Goal: Entertainment & Leisure: Consume media (video, audio)

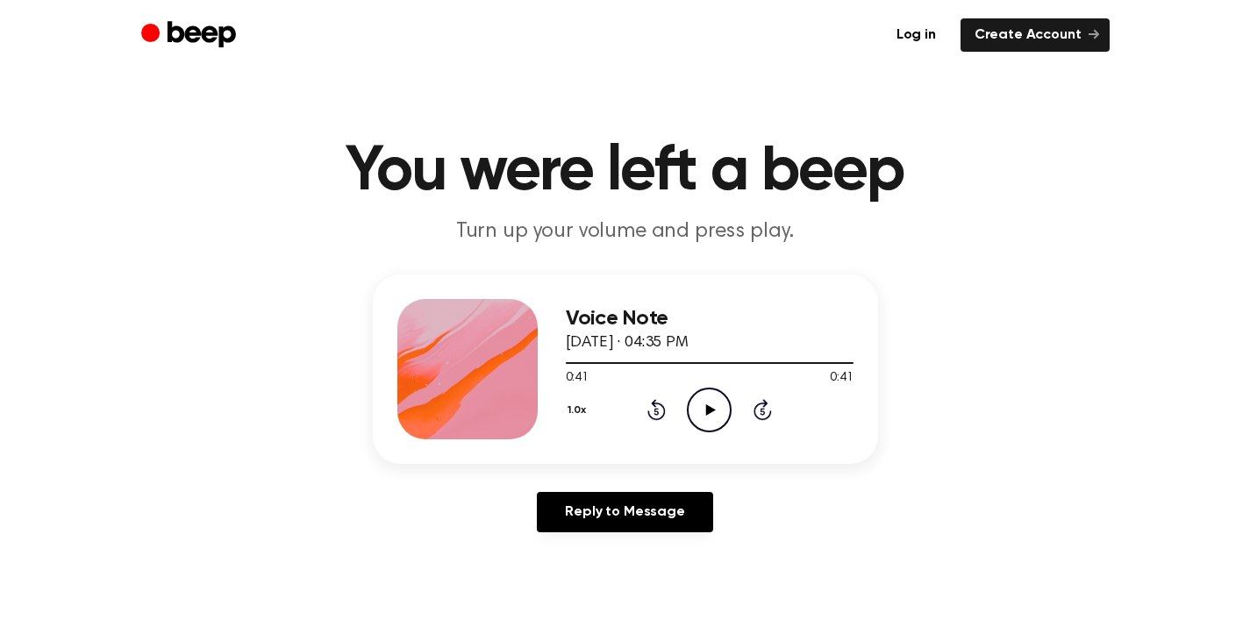
click at [714, 407] on icon "Play Audio" at bounding box center [709, 410] width 45 height 45
click at [713, 407] on icon "Play Audio" at bounding box center [709, 410] width 45 height 45
click at [713, 404] on icon "Play Audio" at bounding box center [709, 410] width 45 height 45
click at [705, 411] on icon "Play Audio" at bounding box center [709, 410] width 45 height 45
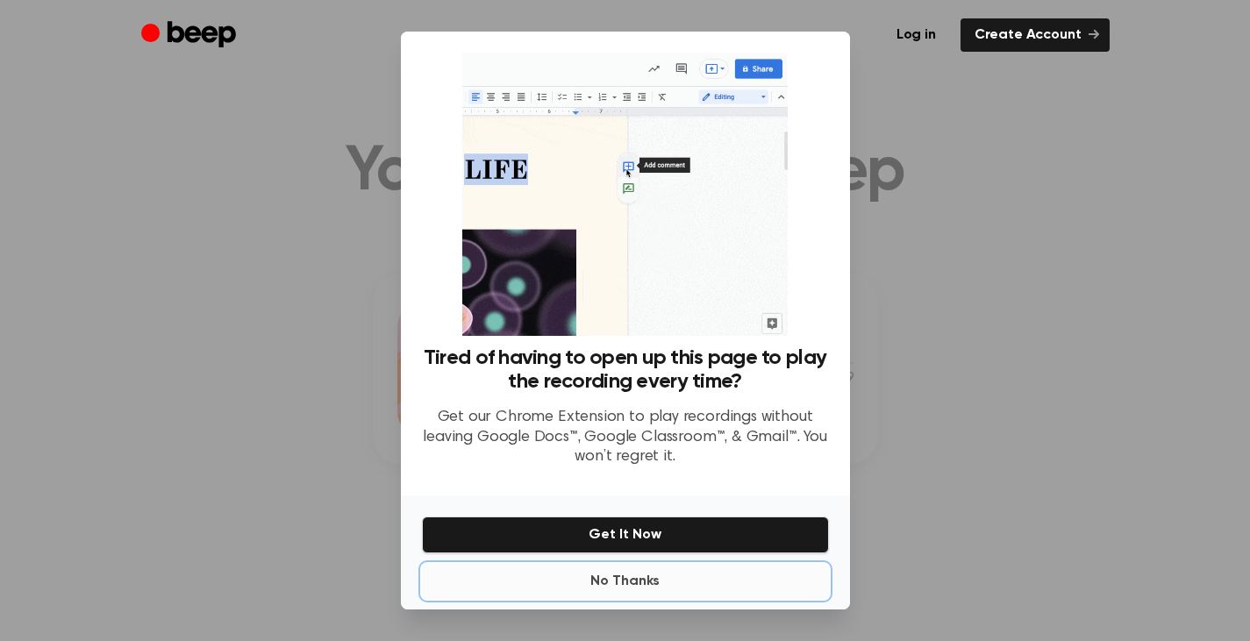
click at [633, 582] on button "No Thanks" at bounding box center [625, 581] width 407 height 35
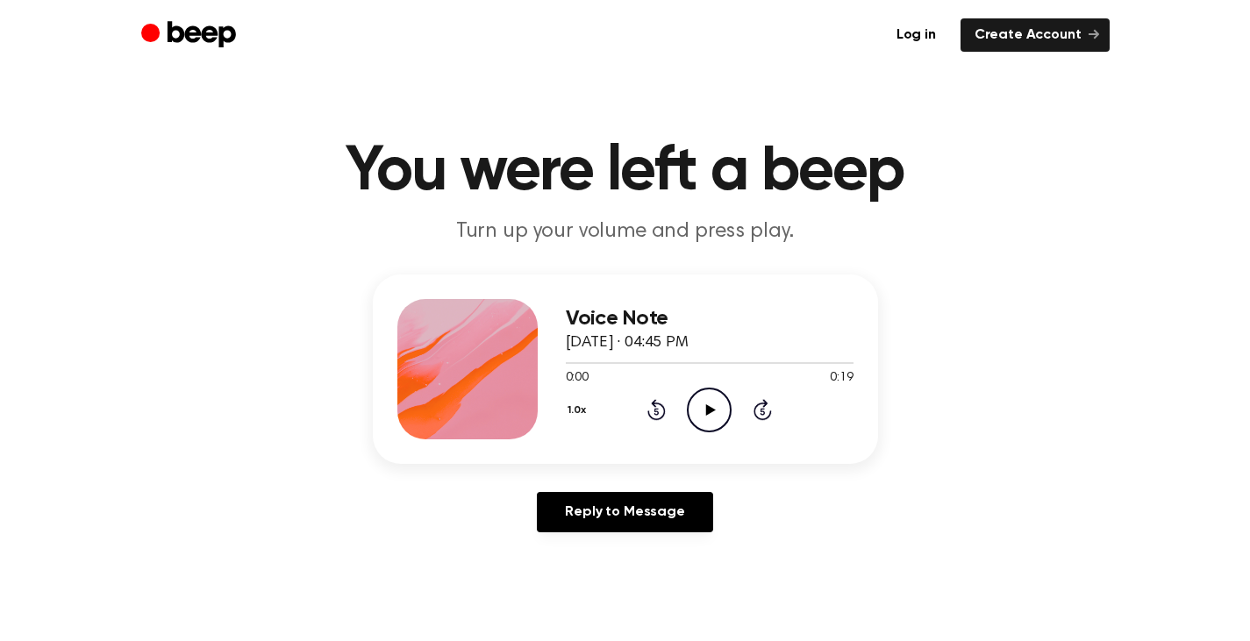
click at [704, 415] on icon "Play Audio" at bounding box center [709, 410] width 45 height 45
click at [709, 404] on icon "Play Audio" at bounding box center [709, 410] width 45 height 45
click at [707, 405] on icon at bounding box center [711, 409] width 10 height 11
